Goal: Transaction & Acquisition: Purchase product/service

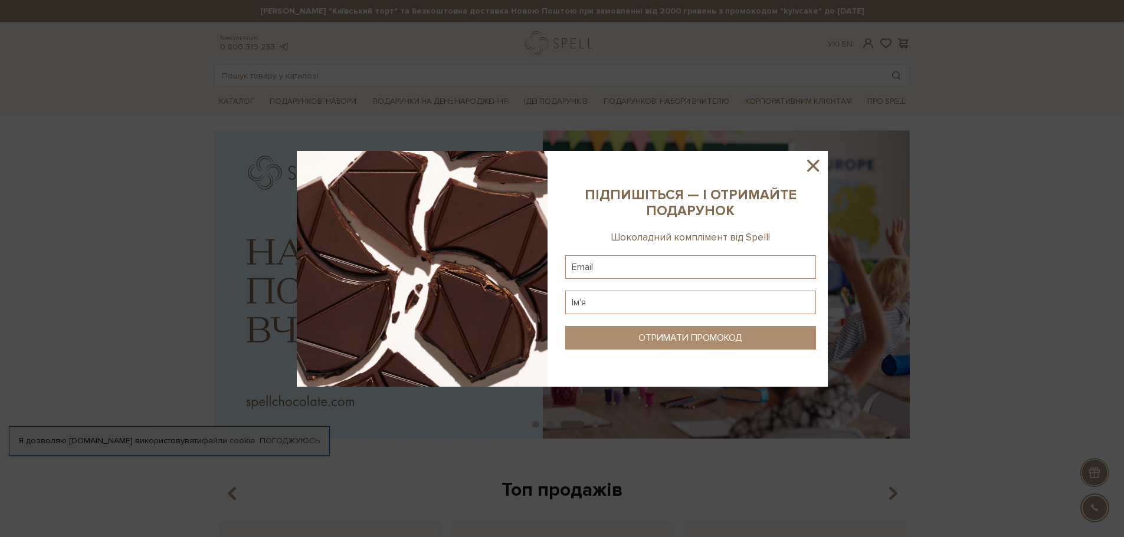
click at [809, 168] on icon at bounding box center [813, 166] width 20 height 20
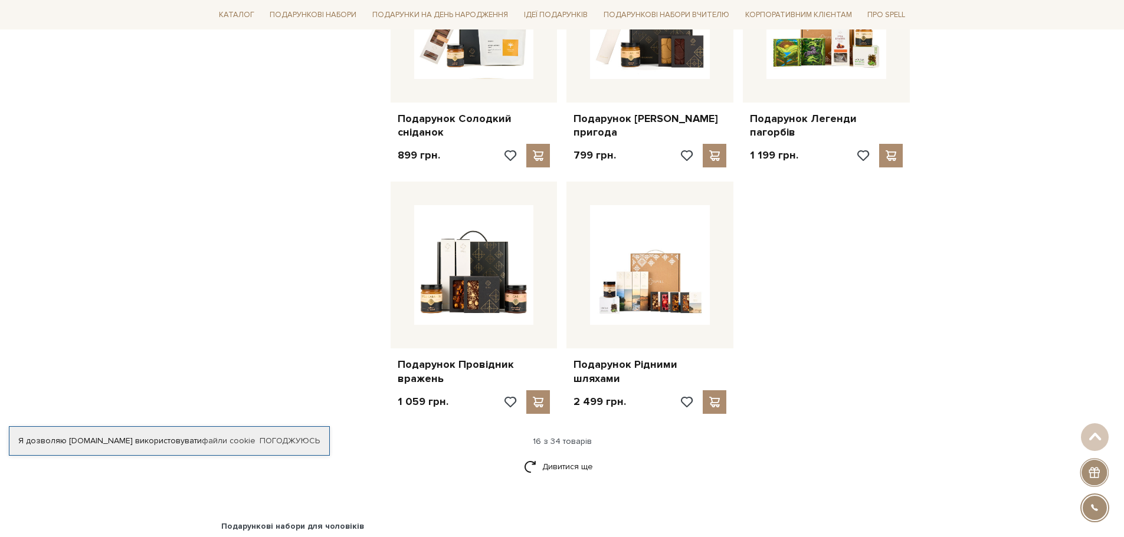
scroll to position [1416, 0]
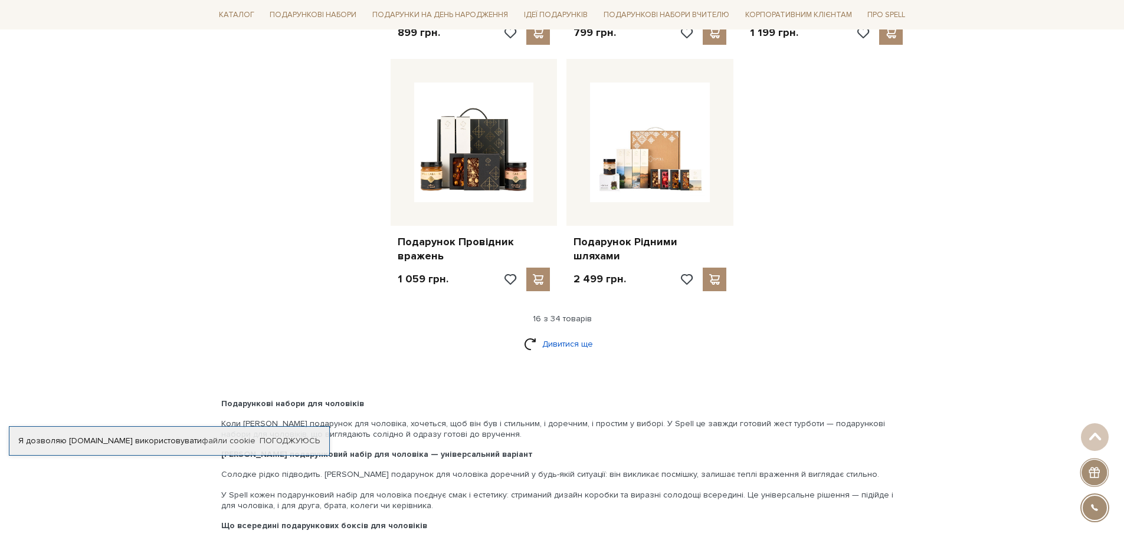
click at [549, 336] on link "Дивитися ще" at bounding box center [562, 344] width 77 height 21
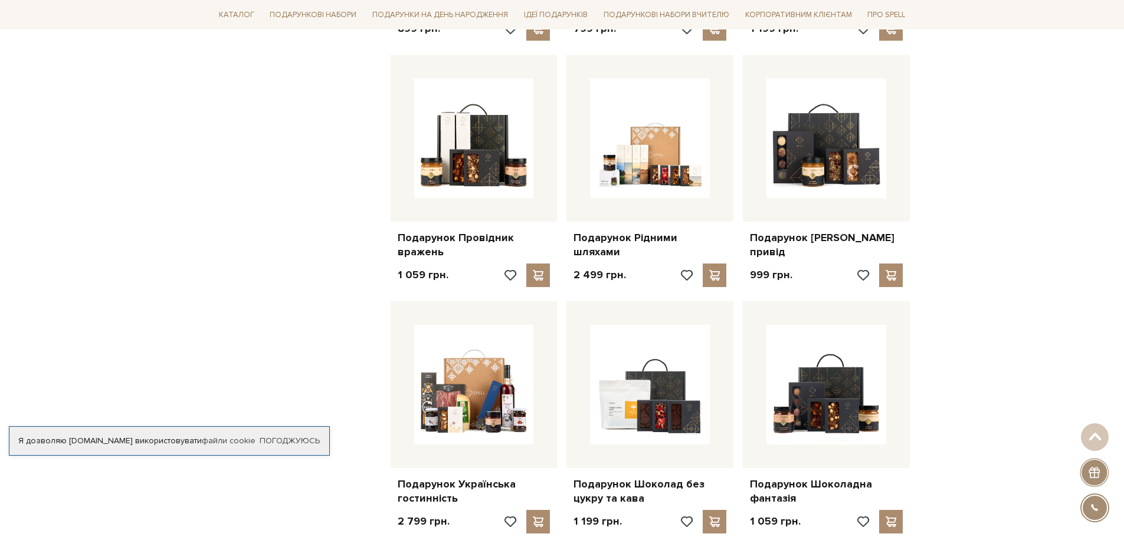
scroll to position [1298, 0]
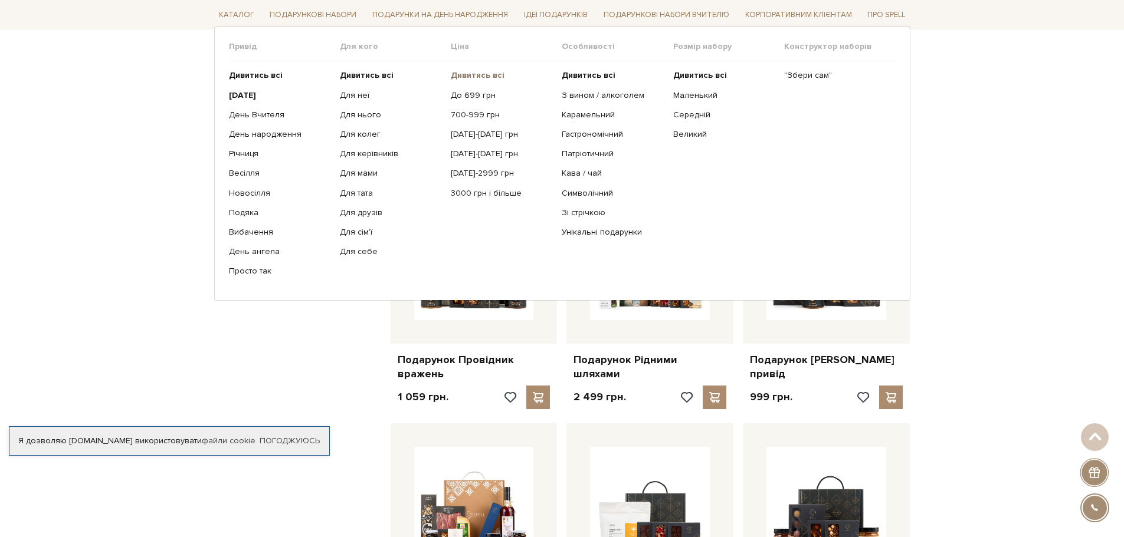
click at [470, 77] on b "Дивитись всі" at bounding box center [478, 75] width 54 height 10
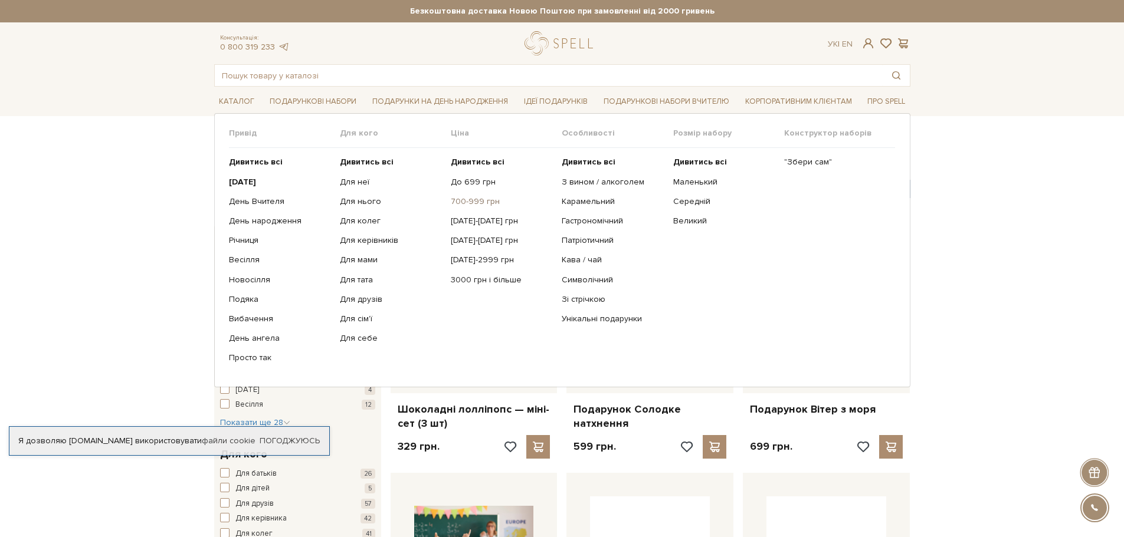
click at [464, 205] on link "700-999 грн" at bounding box center [502, 201] width 102 height 11
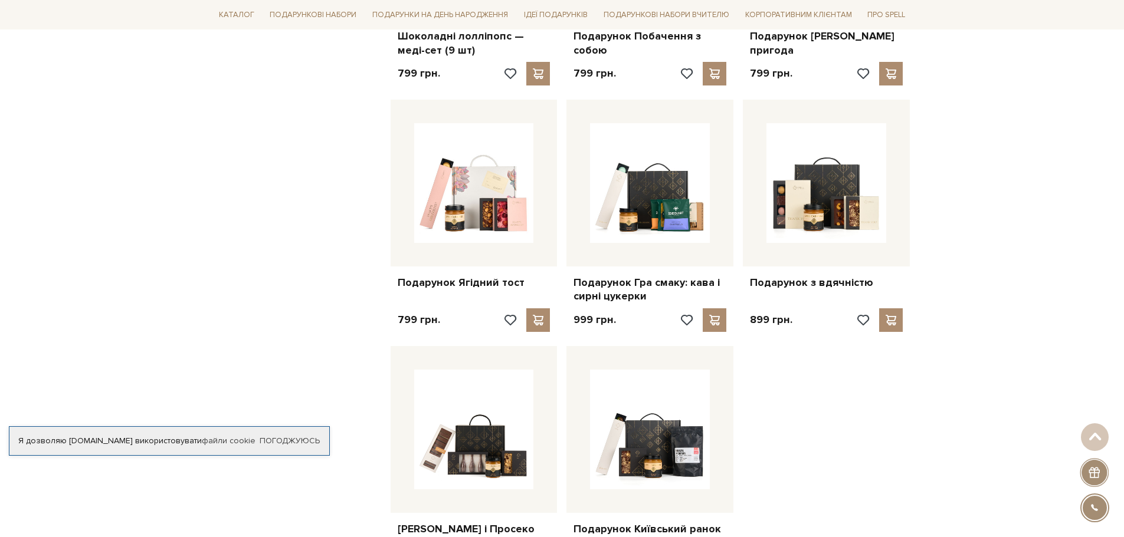
scroll to position [1357, 0]
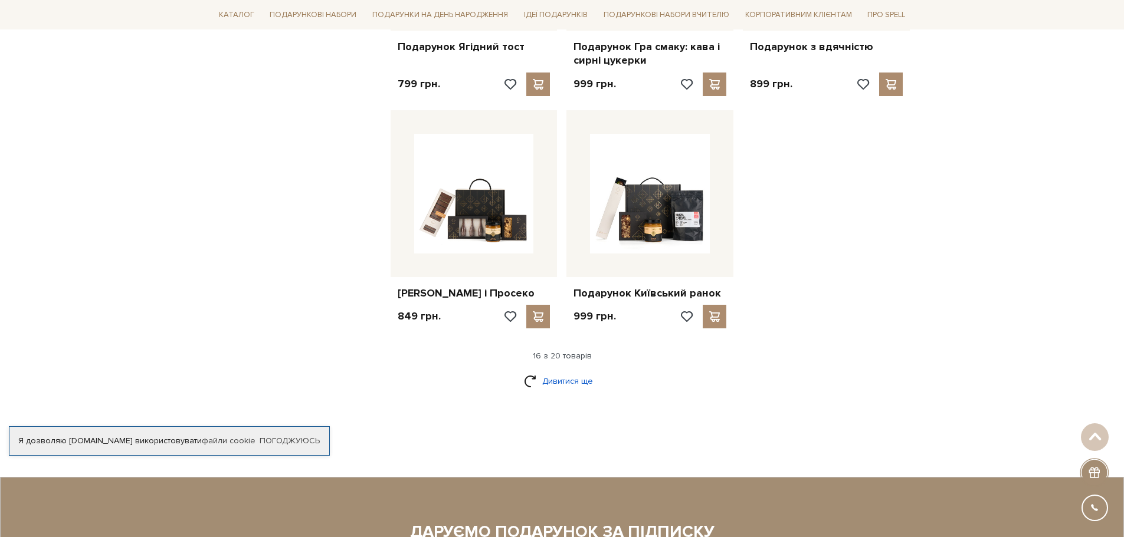
click at [554, 392] on link "Дивитися ще" at bounding box center [562, 381] width 77 height 21
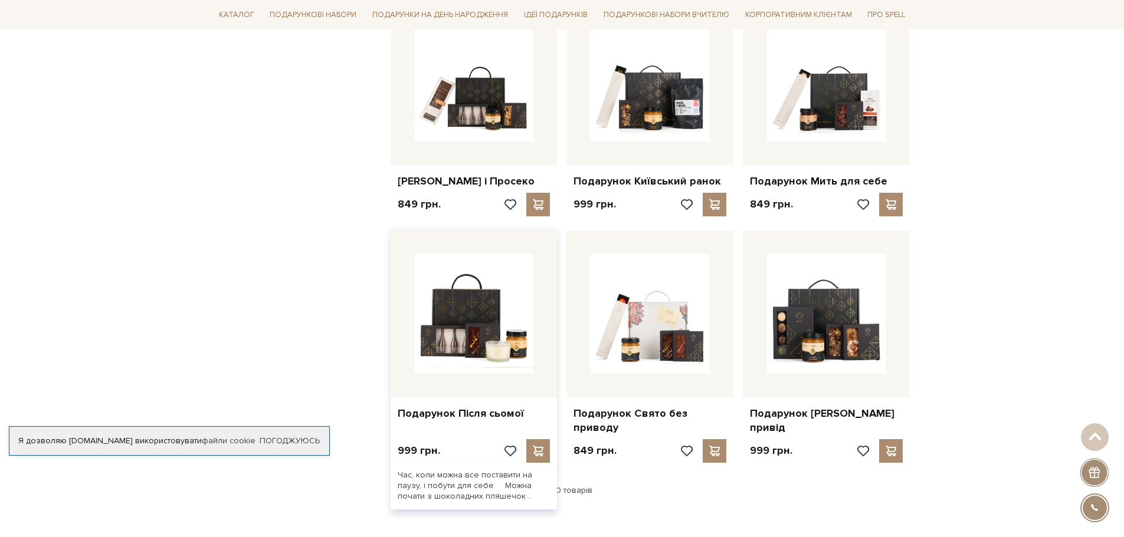
scroll to position [1593, 0]
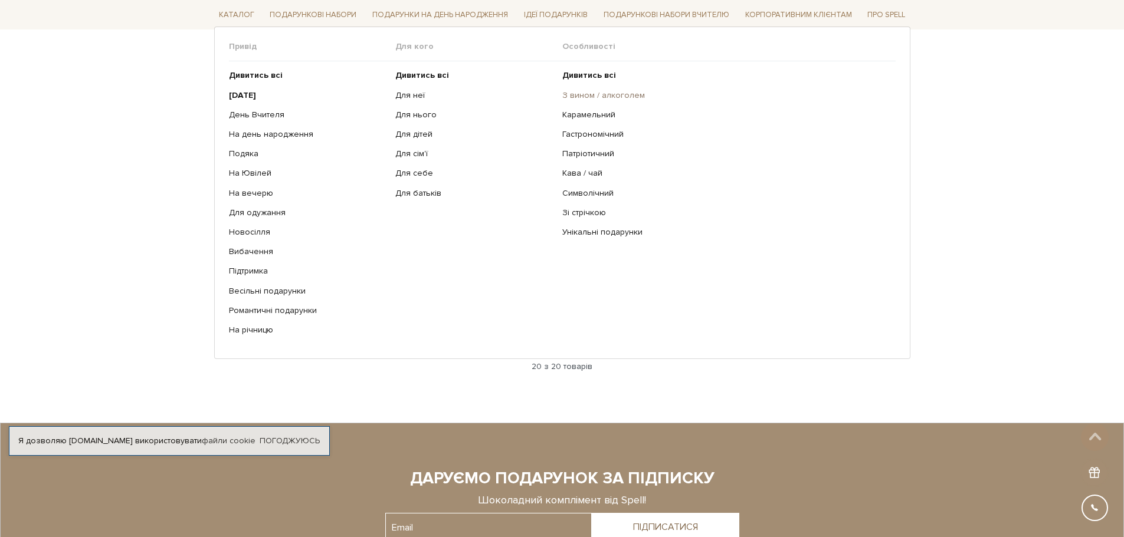
click at [595, 98] on link "З вином / алкоголем" at bounding box center [724, 95] width 324 height 11
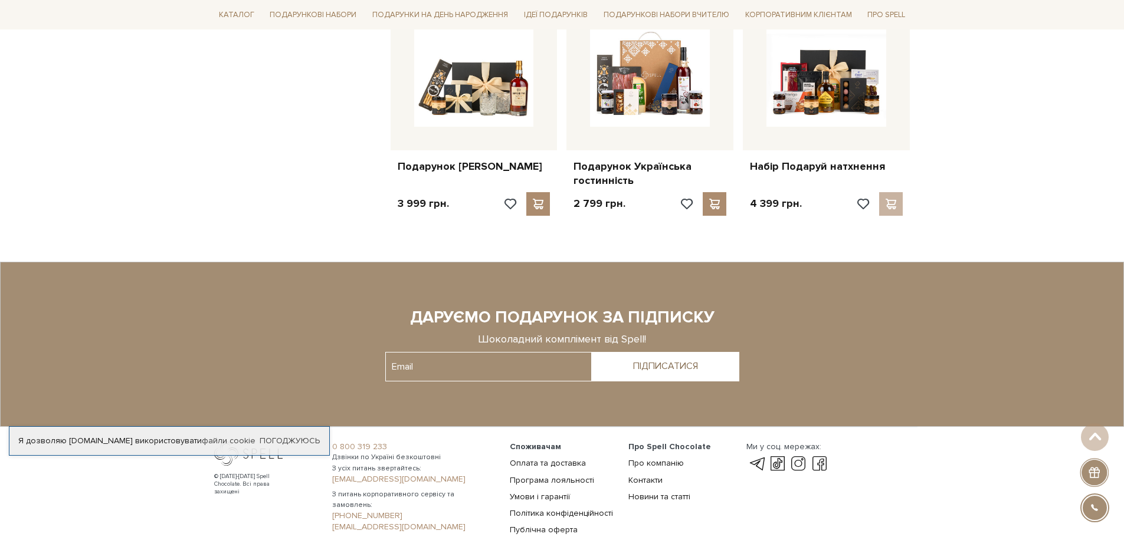
scroll to position [1335, 0]
